Goal: Ask a question

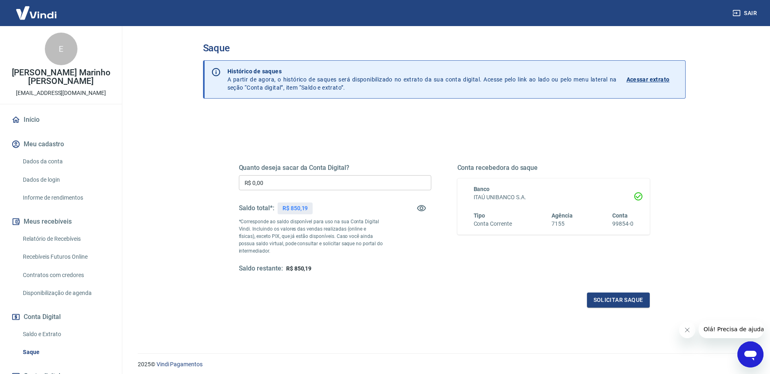
scroll to position [60, 0]
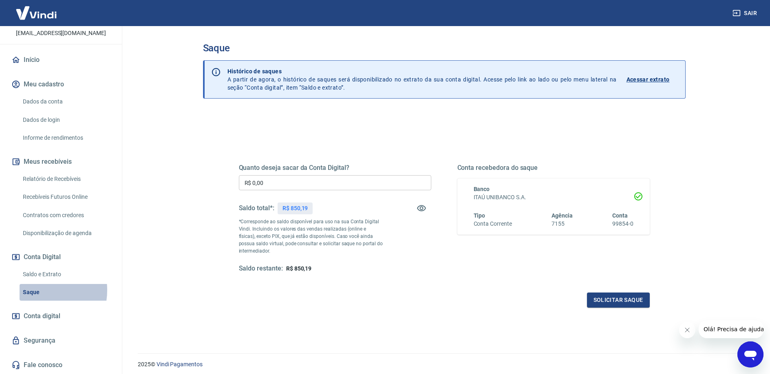
click at [33, 290] on link "Saque" at bounding box center [66, 292] width 92 height 17
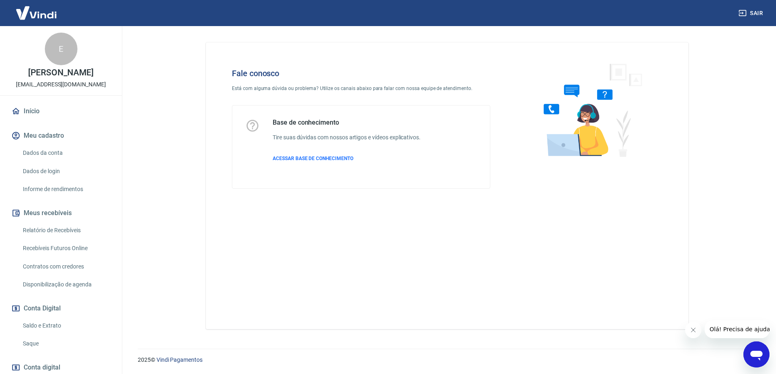
click at [763, 354] on icon "Abrir janela de mensagens" at bounding box center [756, 354] width 15 height 15
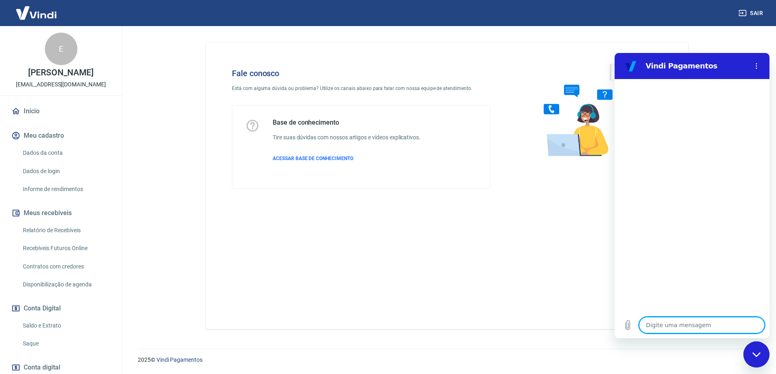
click at [670, 328] on textarea at bounding box center [701, 325] width 125 height 16
type textarea "p"
type textarea "x"
type textarea "pl"
type textarea "x"
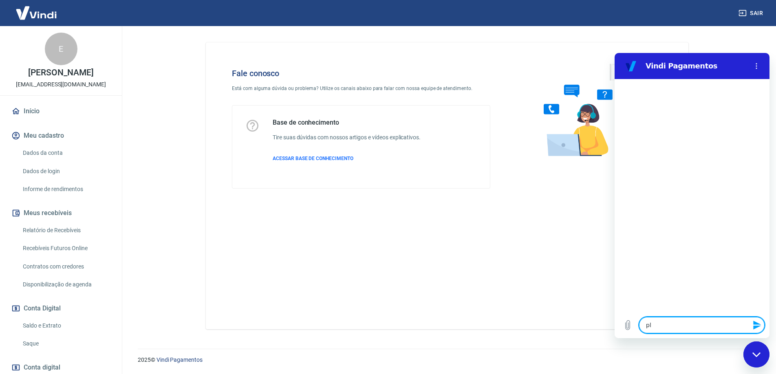
type textarea "pla"
type textarea "x"
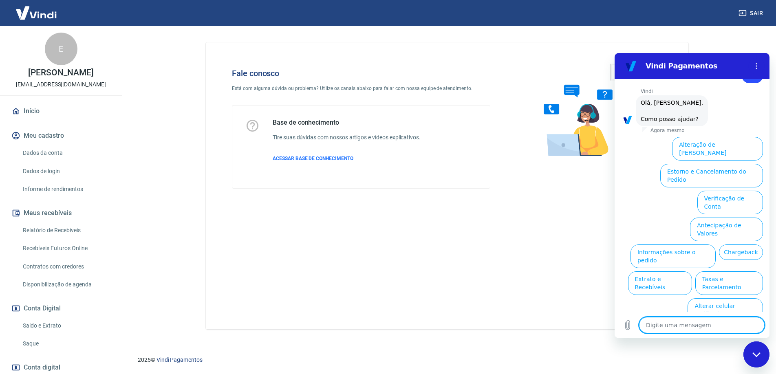
scroll to position [27, 0]
click at [694, 171] on button "Estorno e Cancelamento do Pedido" at bounding box center [711, 175] width 103 height 24
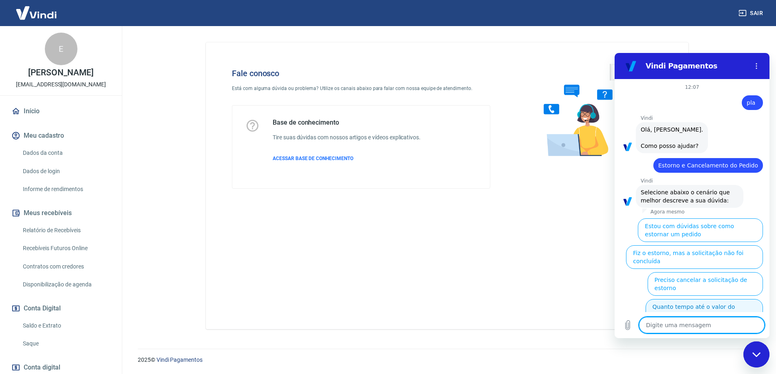
scroll to position [50, 0]
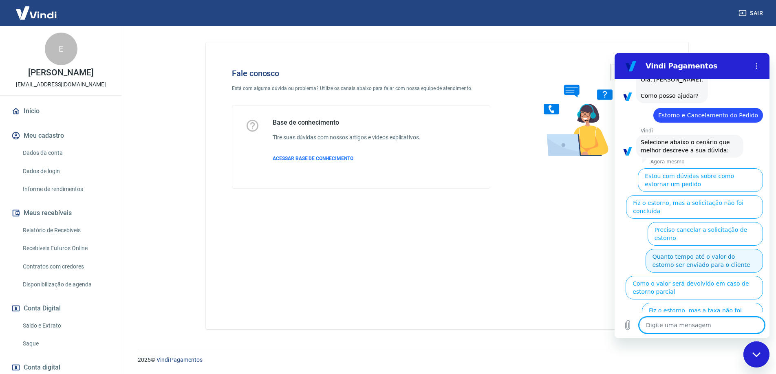
click at [715, 254] on button "Quanto tempo até o valor do estorno ser enviado para o cliente" at bounding box center [703, 261] width 117 height 24
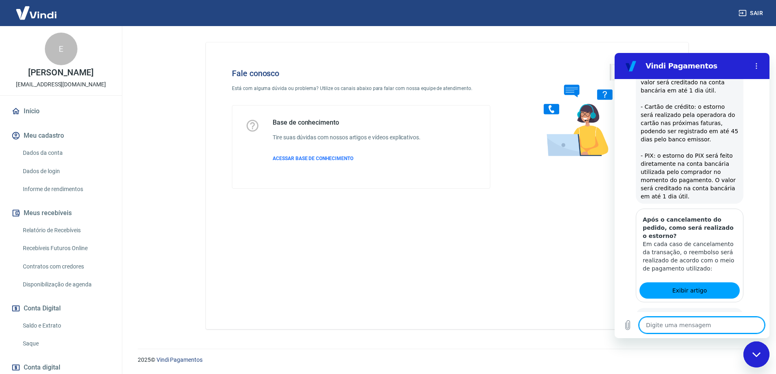
scroll to position [285, 0]
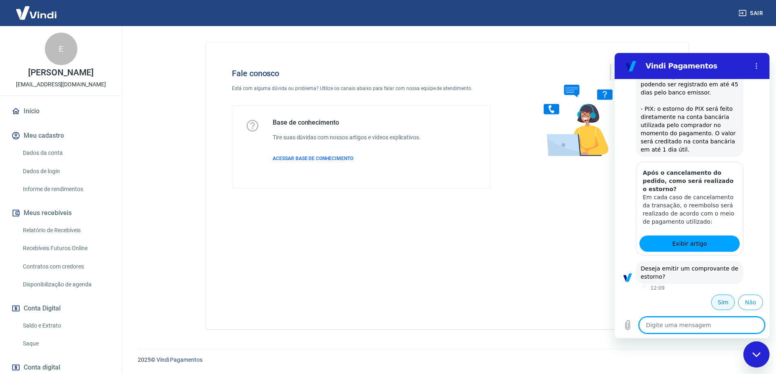
click at [713, 306] on button "Sim" at bounding box center [723, 302] width 24 height 15
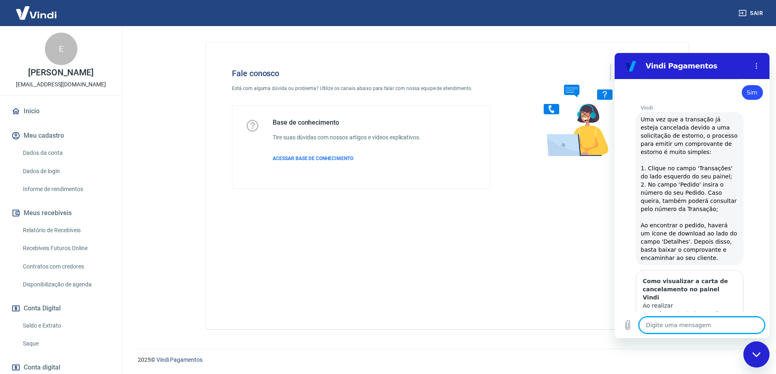
scroll to position [528, 0]
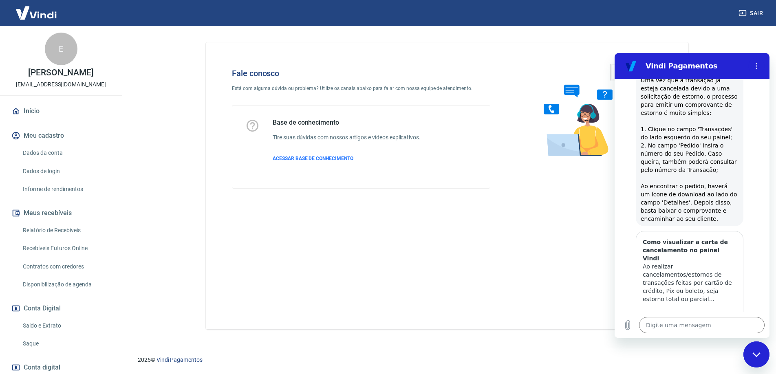
type textarea "x"
